Goal: Transaction & Acquisition: Purchase product/service

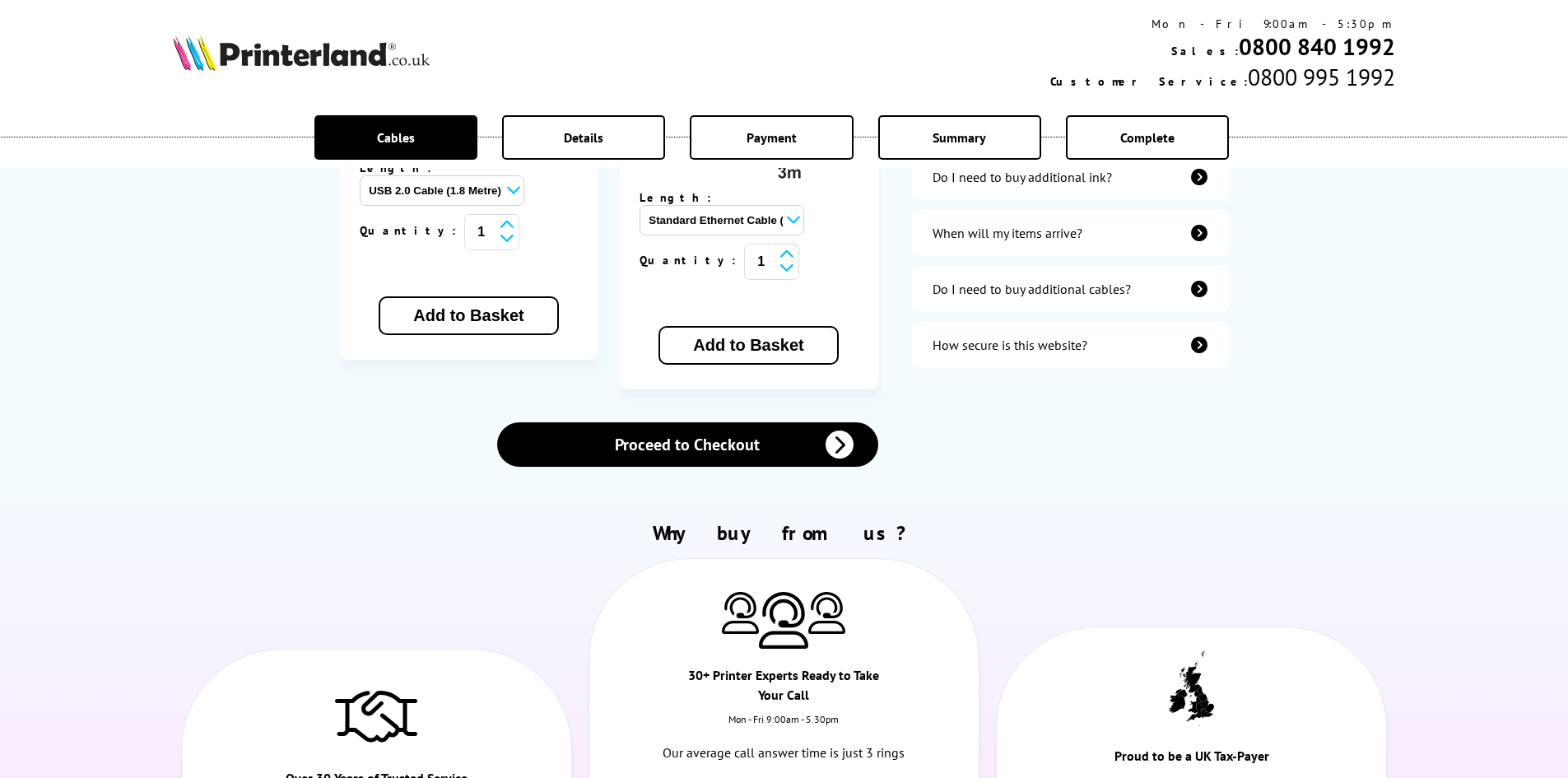
scroll to position [659, 0]
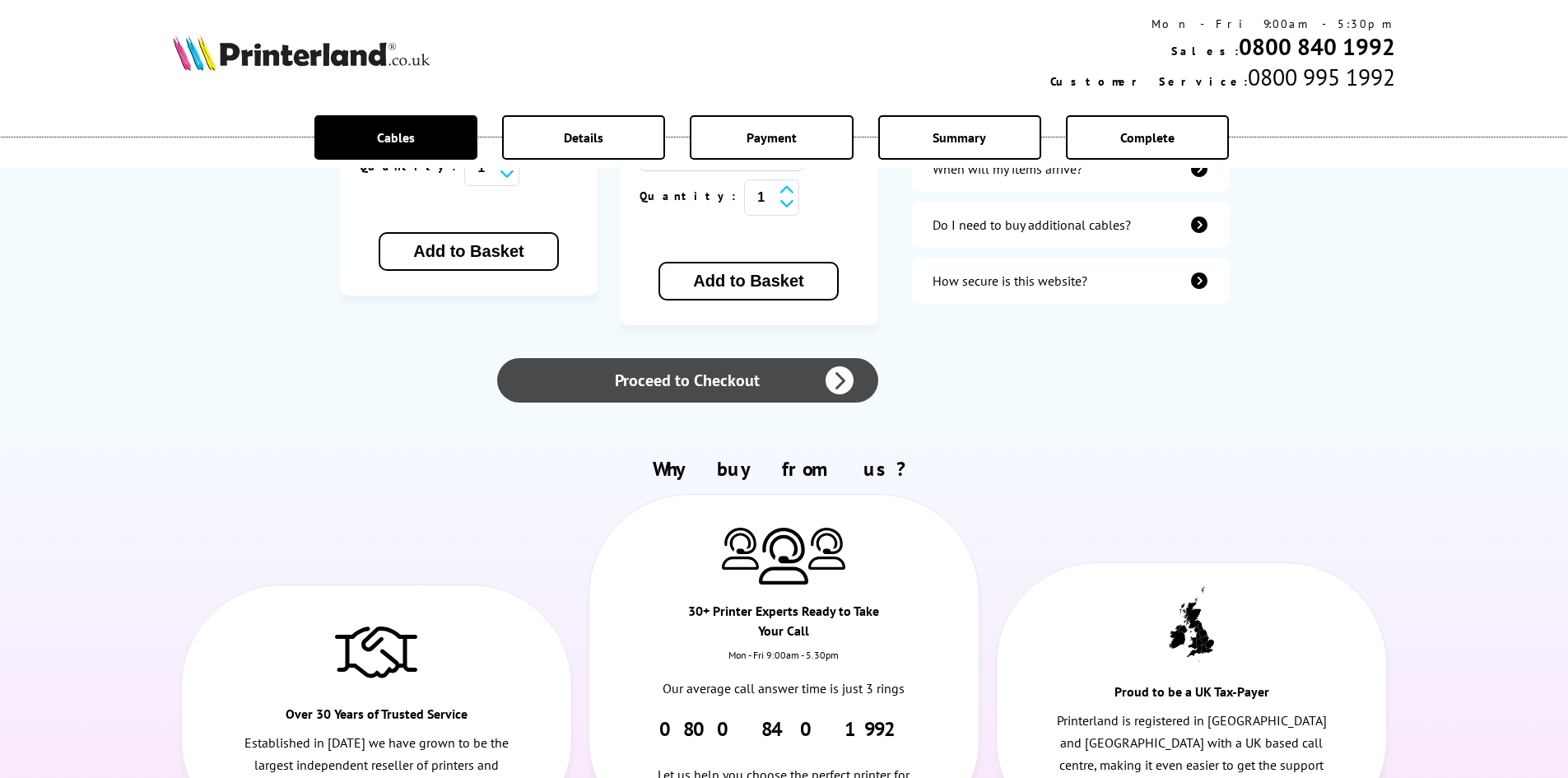
click at [717, 359] on link "Proceed to Checkout" at bounding box center [687, 380] width 380 height 44
